Goal: Use online tool/utility

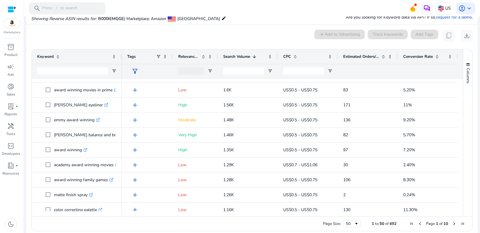
scroll to position [295, 0]
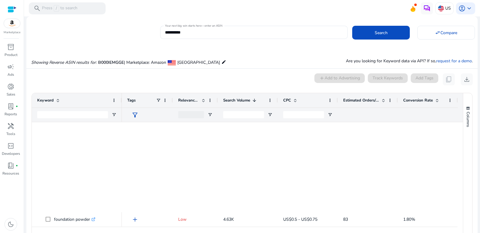
scroll to position [295, 0]
